Goal: Transaction & Acquisition: Purchase product/service

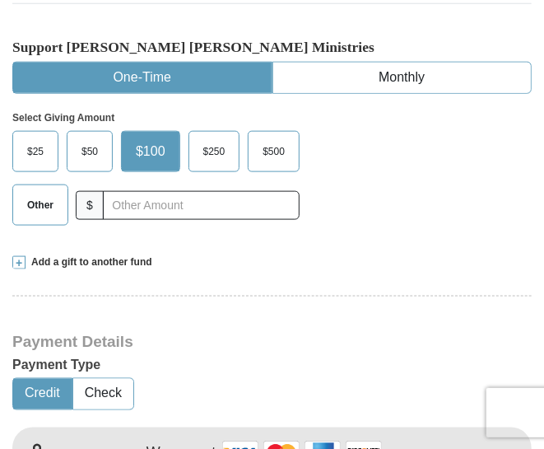
scroll to position [468, 0]
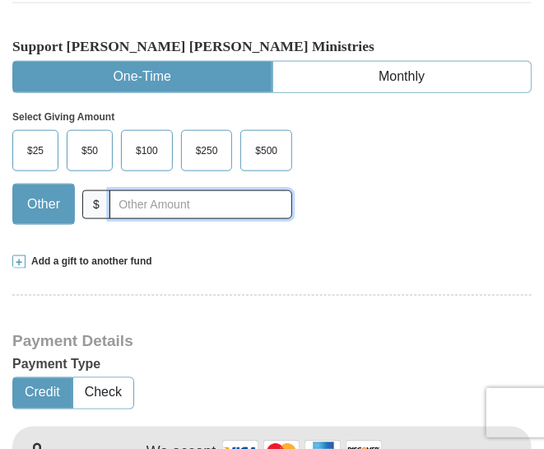
click at [167, 190] on input "text" at bounding box center [201, 204] width 183 height 29
type input "155"
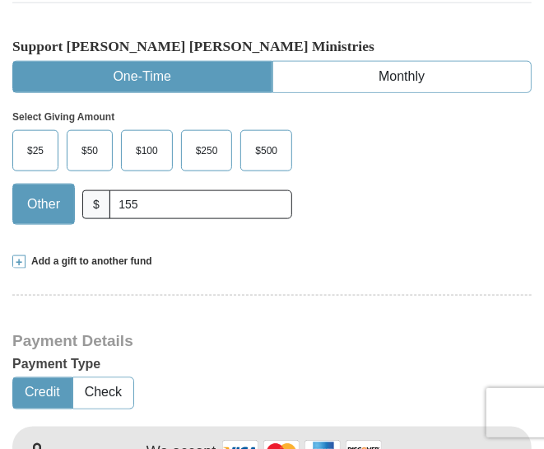
click at [206, 254] on div "Add a gift to another fund" at bounding box center [272, 261] width 520 height 14
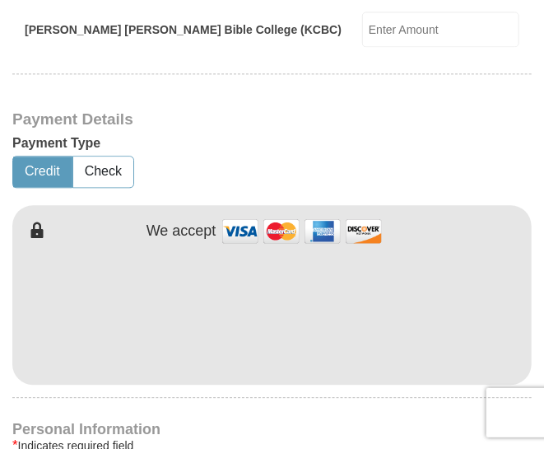
scroll to position [948, 0]
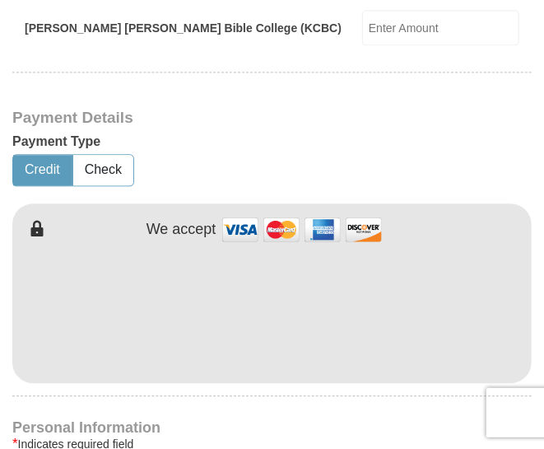
click at [274, 434] on div "* Indicates required field" at bounding box center [272, 444] width 520 height 20
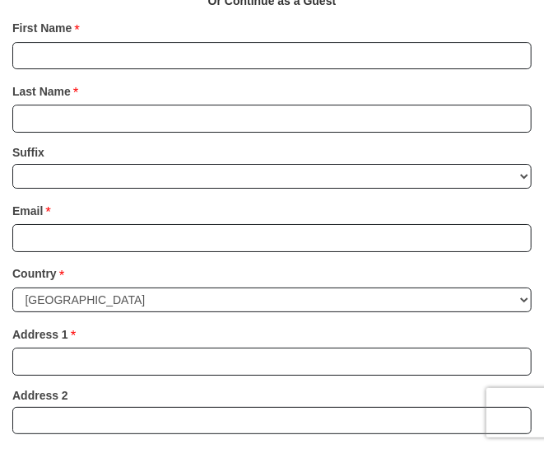
scroll to position [1462, 0]
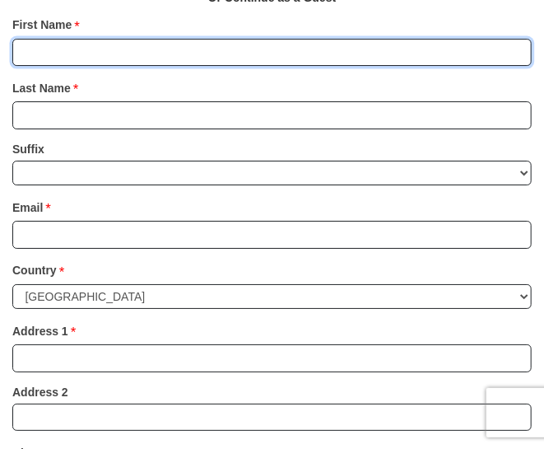
click at [180, 39] on input "First Name *" at bounding box center [272, 53] width 520 height 28
type input "[PERSON_NAME] and [PERSON_NAME]"
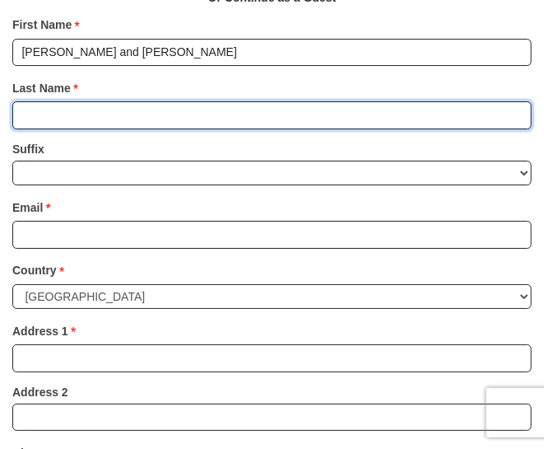
type input "[PERSON_NAME]"
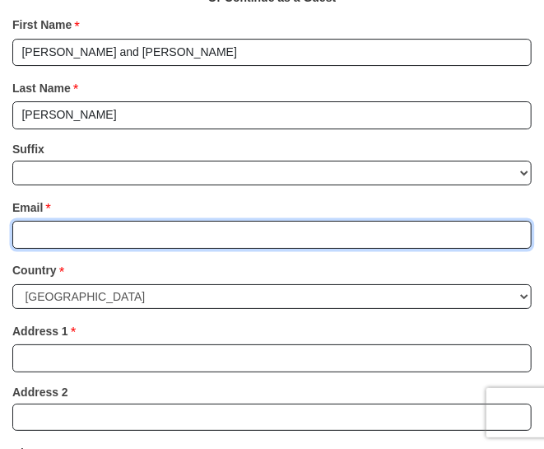
type input "[EMAIL_ADDRESS][DOMAIN_NAME]"
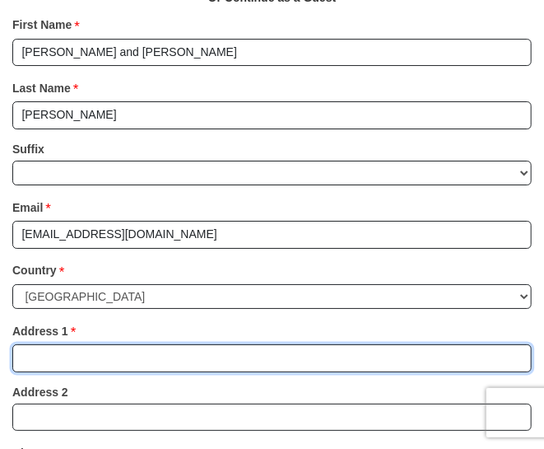
type input "[STREET_ADDRESS][PERSON_NAME]"
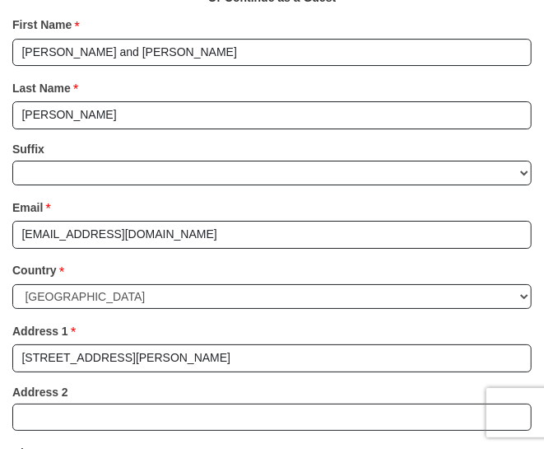
type input "West Covina"
select select "CA"
type input "91790"
type input "6263187979"
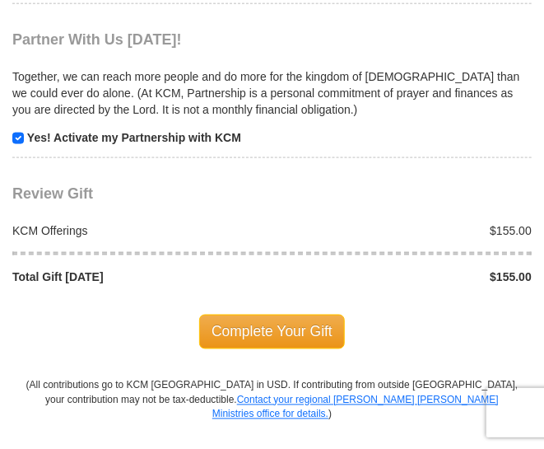
scroll to position [2157, 0]
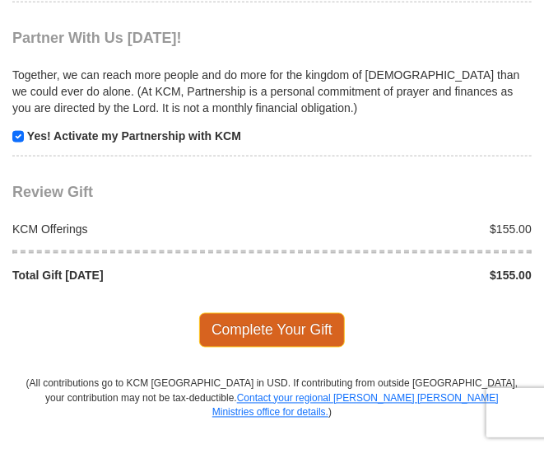
click at [239, 313] on span "Complete Your Gift" at bounding box center [272, 330] width 146 height 35
